Goal: Task Accomplishment & Management: Use online tool/utility

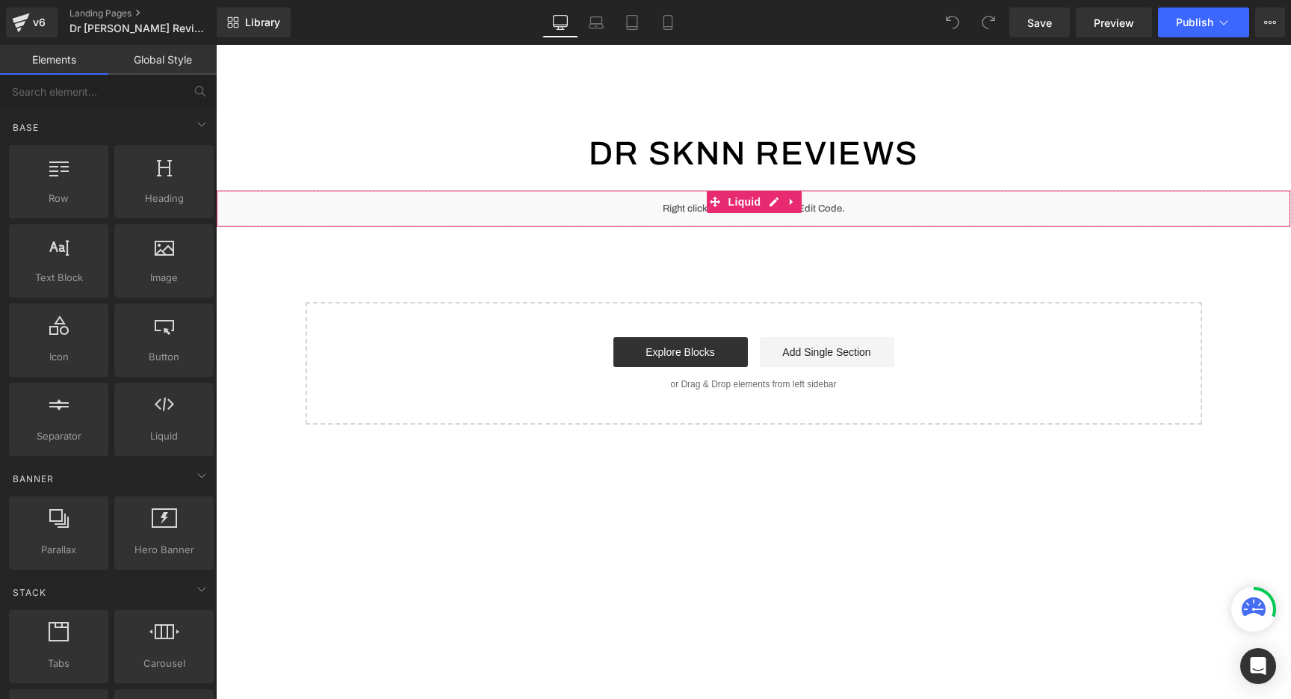
click at [577, 210] on div "Liquid" at bounding box center [753, 208] width 1075 height 37
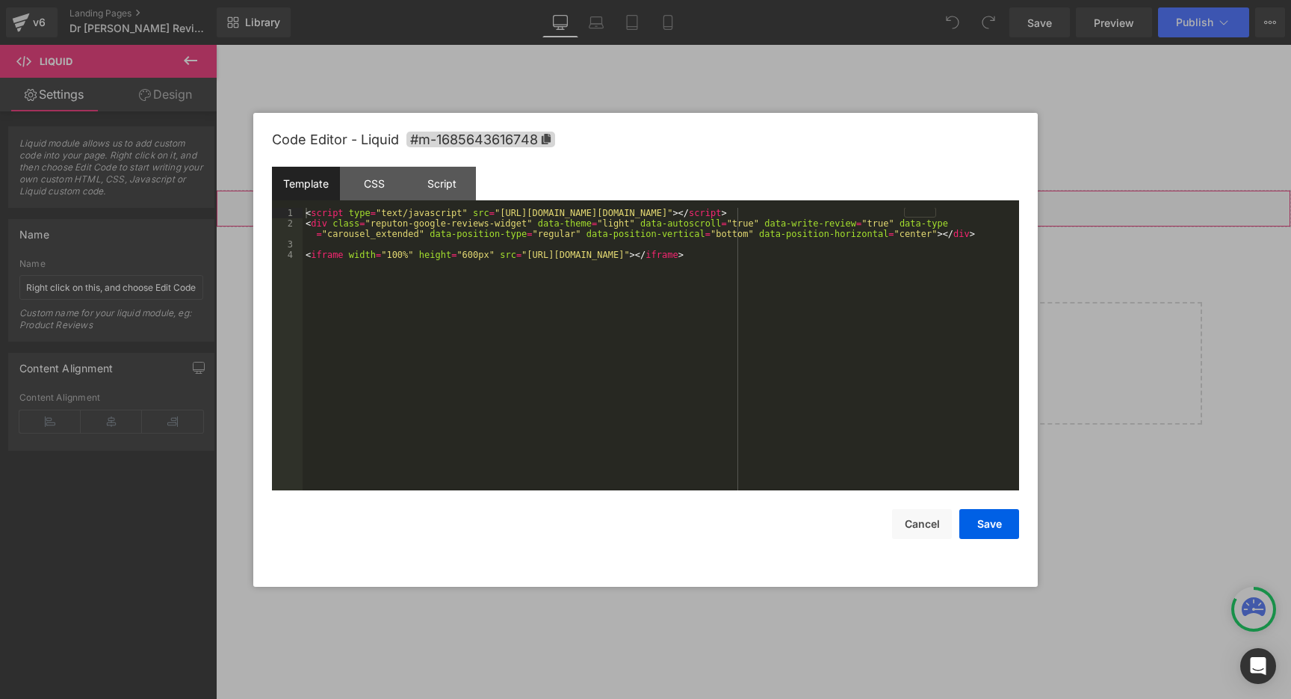
click at [568, 0] on div "You are previewing how the will restyle your page. You can not edit Elements in…" at bounding box center [645, 0] width 1291 height 0
click at [556, 253] on div "< script type = "text/javascript" src = "[URL][DOMAIN_NAME][DOMAIN_NAME]" > </ …" at bounding box center [661, 359] width 716 height 303
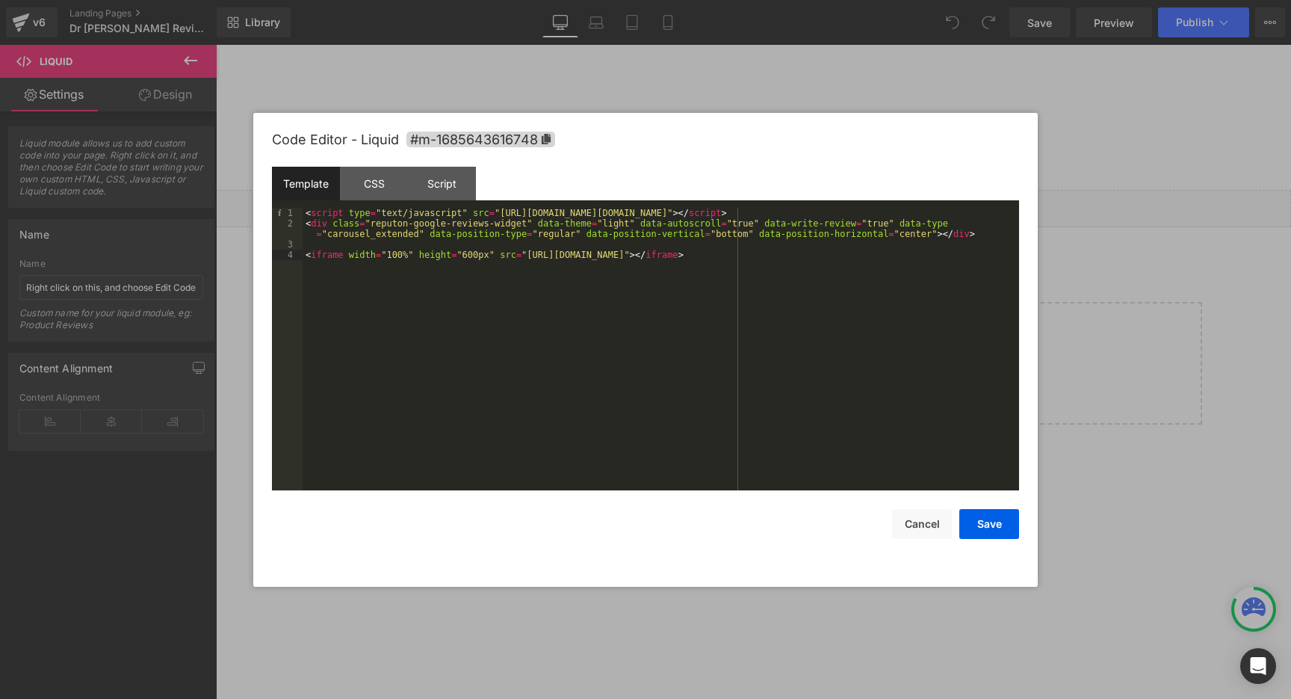
click at [728, 252] on div "< script type = "text/javascript" src = "[URL][DOMAIN_NAME][DOMAIN_NAME]" > </ …" at bounding box center [661, 359] width 716 height 303
drag, startPoint x: 499, startPoint y: 253, endPoint x: 729, endPoint y: 253, distance: 230.1
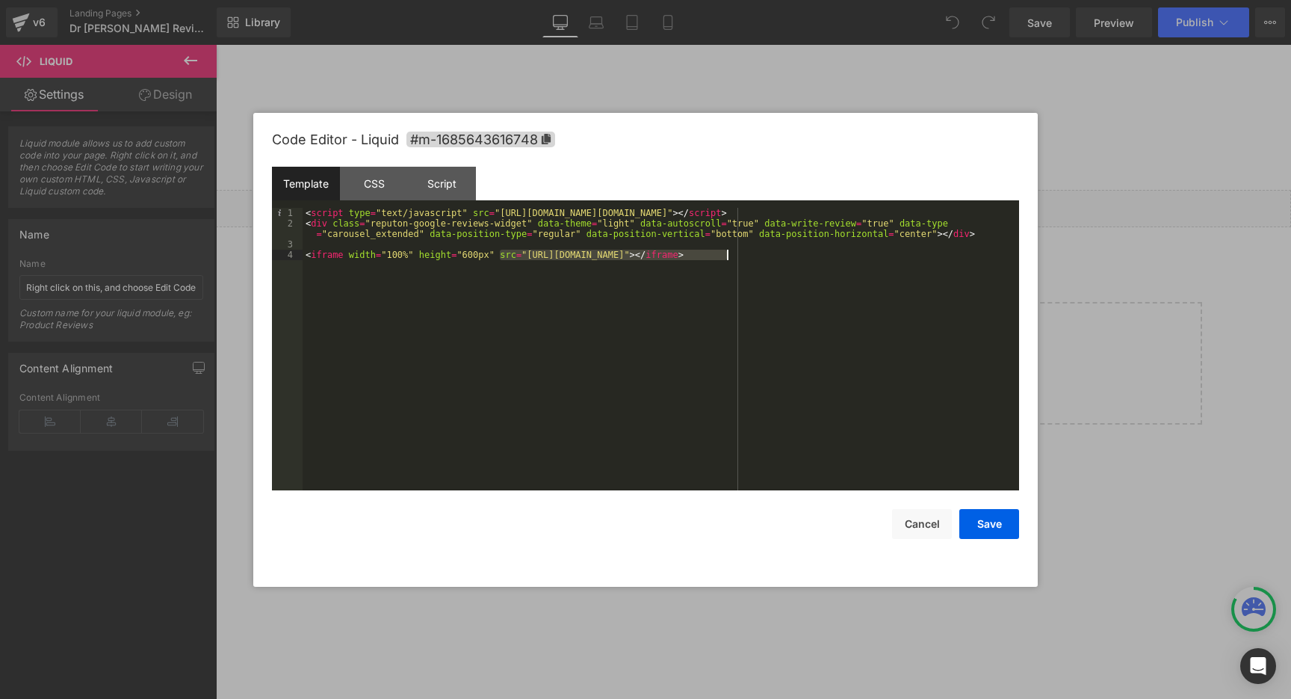
click at [729, 253] on div "< script type = "text/javascript" src = "[URL][DOMAIN_NAME][DOMAIN_NAME]" > </ …" at bounding box center [661, 359] width 716 height 303
click at [917, 527] on button "Cancel" at bounding box center [922, 524] width 60 height 30
